Goal: Task Accomplishment & Management: Manage account settings

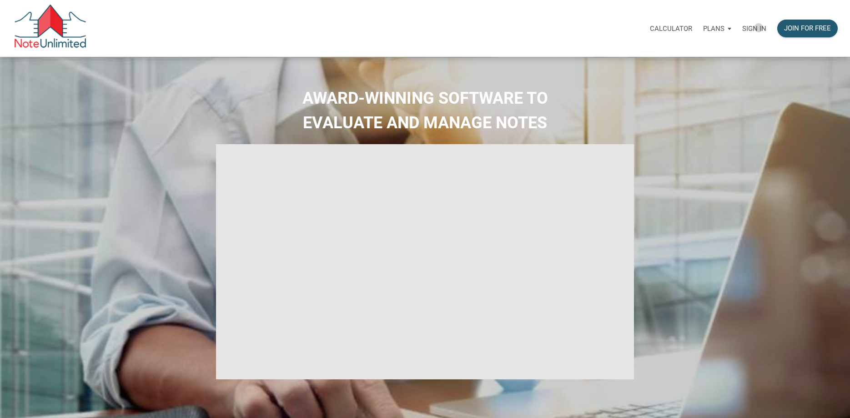
click at [759, 28] on p "Sign in" at bounding box center [754, 29] width 24 height 8
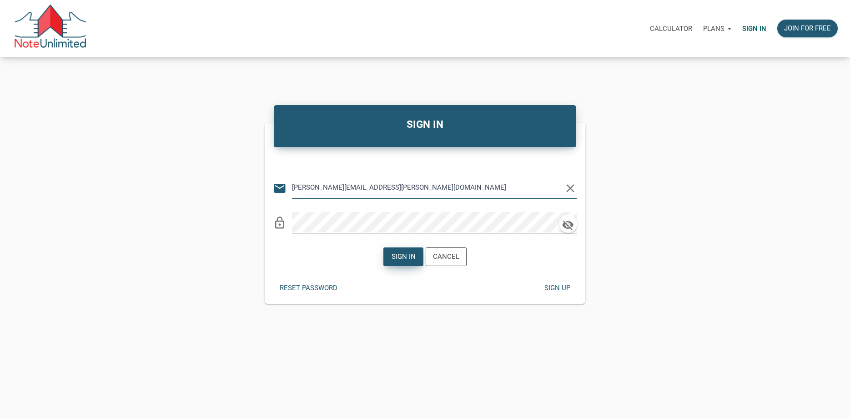
type input "[PERSON_NAME][EMAIL_ADDRESS][PERSON_NAME][DOMAIN_NAME]"
click at [409, 259] on div "Sign in" at bounding box center [404, 256] width 24 height 10
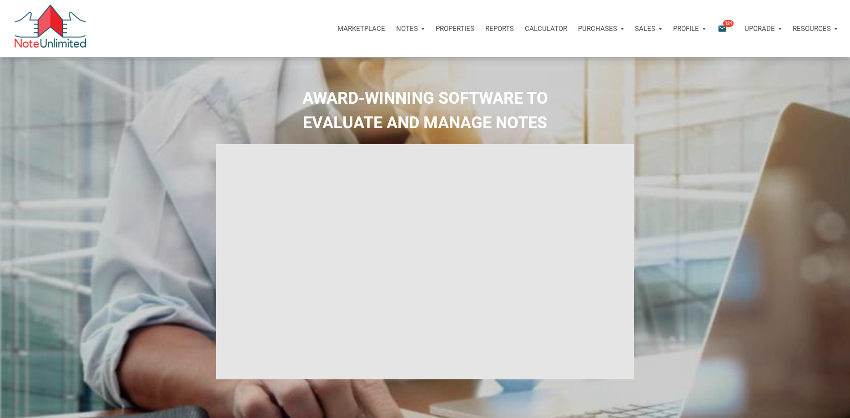
type input "Introduction to new features"
select select
click at [362, 28] on p "Marketplace" at bounding box center [361, 29] width 48 height 8
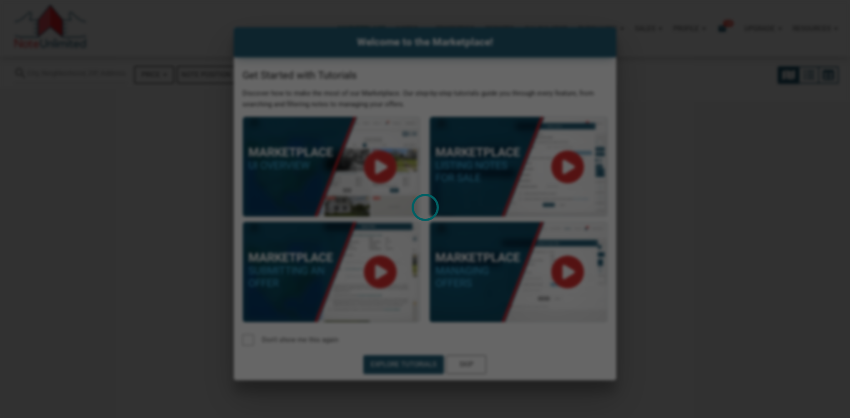
click at [473, 366] on div "Loading" at bounding box center [425, 209] width 850 height 418
select select
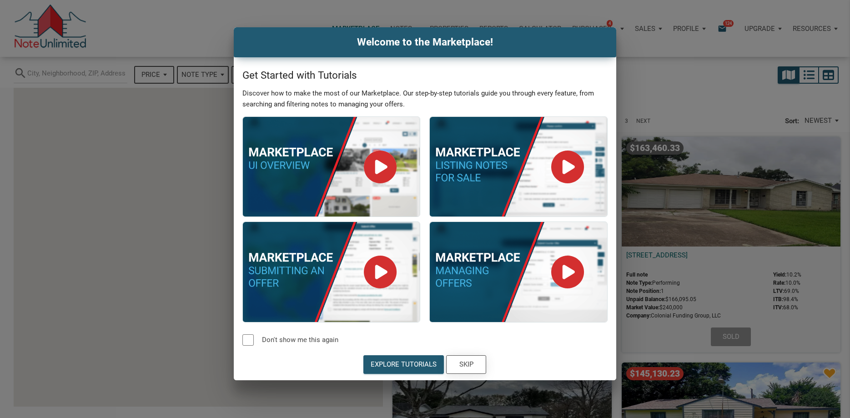
click at [473, 366] on div "Skip" at bounding box center [466, 364] width 14 height 10
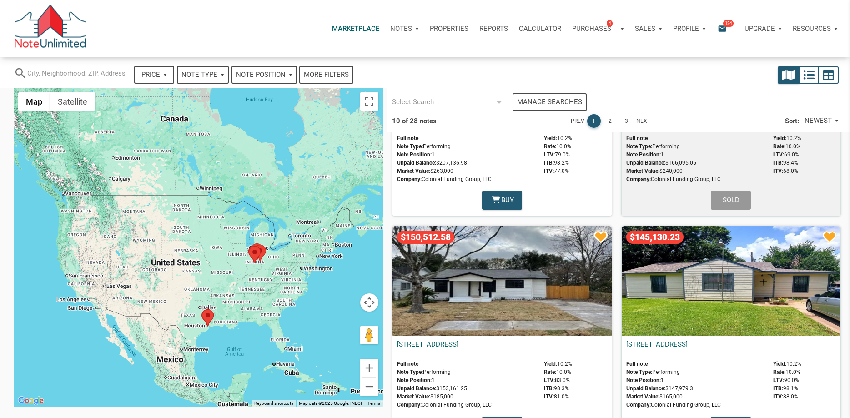
scroll to position [142, 0]
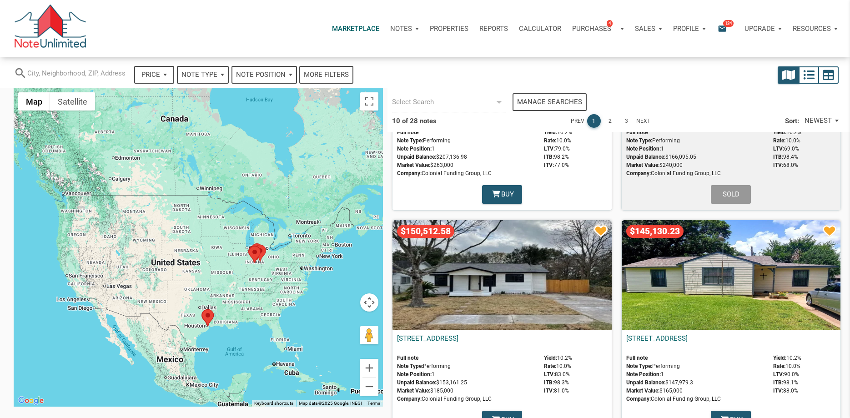
click at [202, 309] on area at bounding box center [202, 309] width 0 height 0
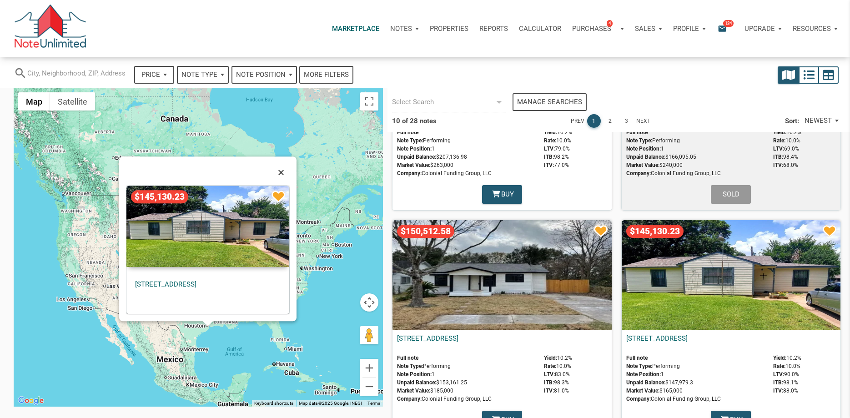
click at [279, 171] on button "Close" at bounding box center [281, 172] width 22 height 22
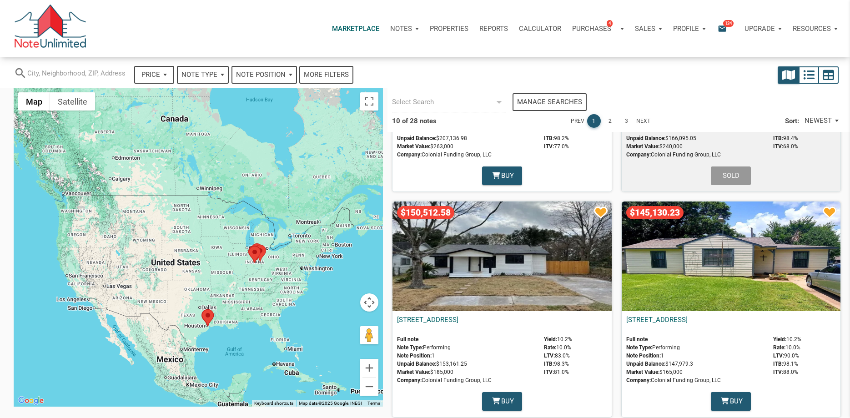
scroll to position [0, 0]
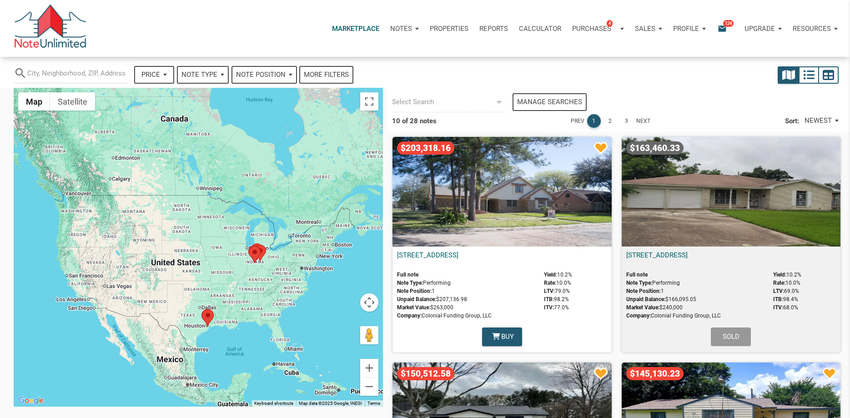
click at [688, 29] on p "Profile" at bounding box center [686, 29] width 26 height 8
click at [649, 72] on link "Logout" at bounding box center [665, 71] width 86 height 19
